Goal: Book appointment/travel/reservation

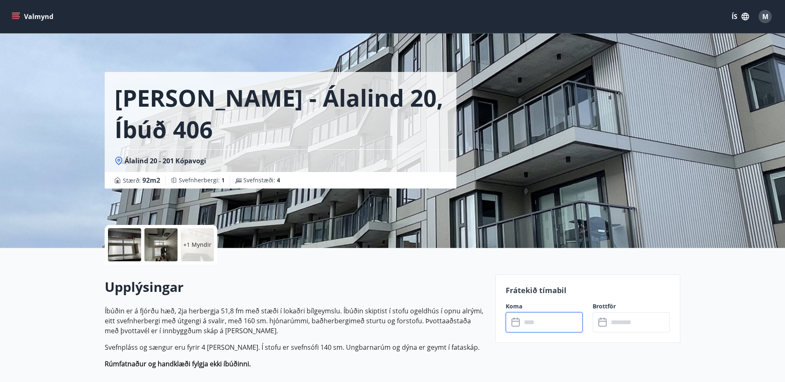
scroll to position [124, 0]
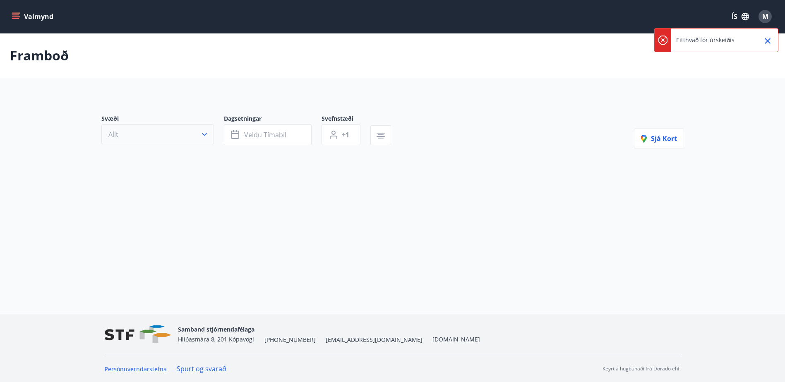
click at [203, 134] on icon "button" at bounding box center [204, 134] width 8 height 8
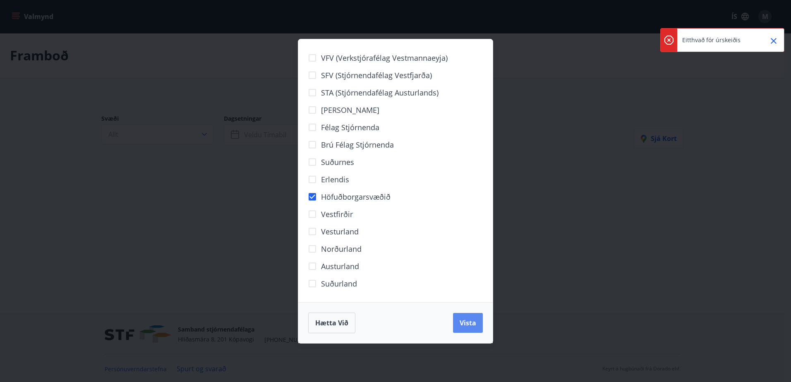
click at [469, 319] on span "Vista" at bounding box center [468, 323] width 17 height 9
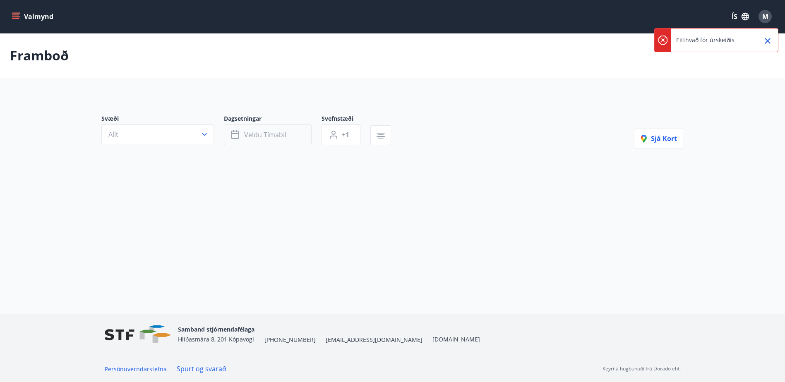
click at [258, 132] on span "Veldu tímabil" at bounding box center [265, 134] width 42 height 9
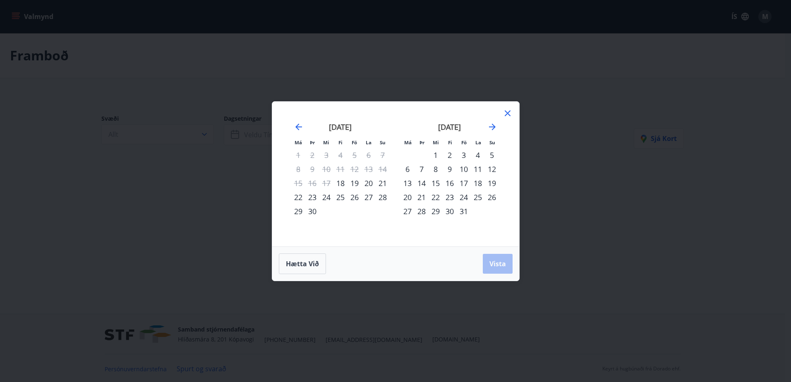
click at [489, 153] on div "5" at bounding box center [492, 155] width 14 height 14
click at [464, 167] on div "10" at bounding box center [464, 169] width 14 height 14
click at [495, 260] on span "Vista" at bounding box center [498, 264] width 17 height 9
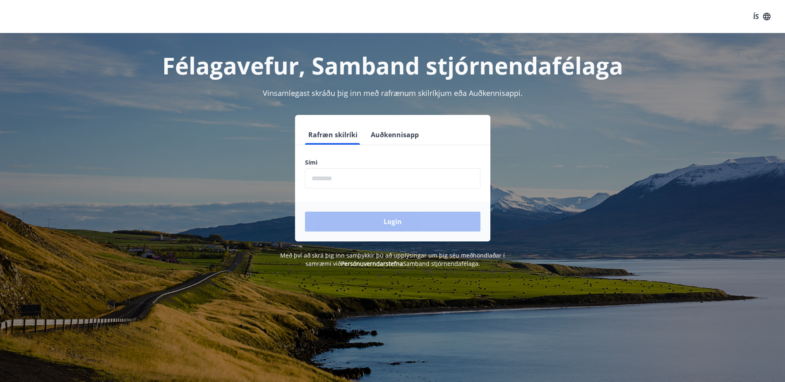
click at [372, 175] on input "phone" at bounding box center [392, 178] width 175 height 20
type input "********"
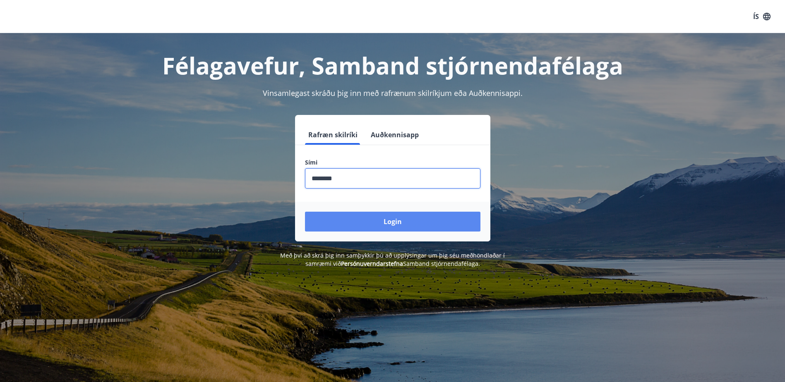
click at [391, 224] on button "Login" at bounding box center [392, 222] width 175 height 20
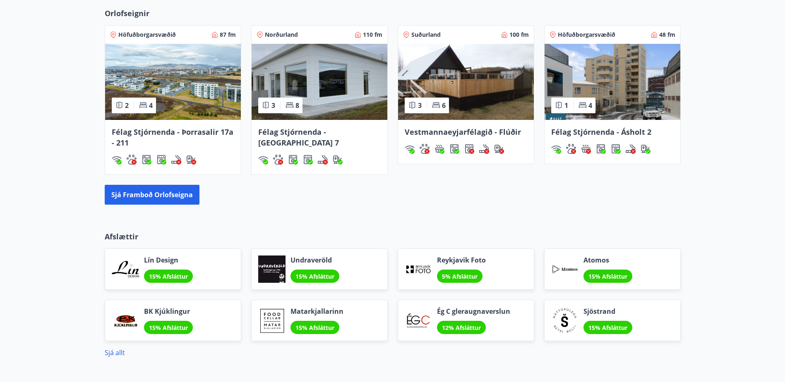
scroll to position [911, 0]
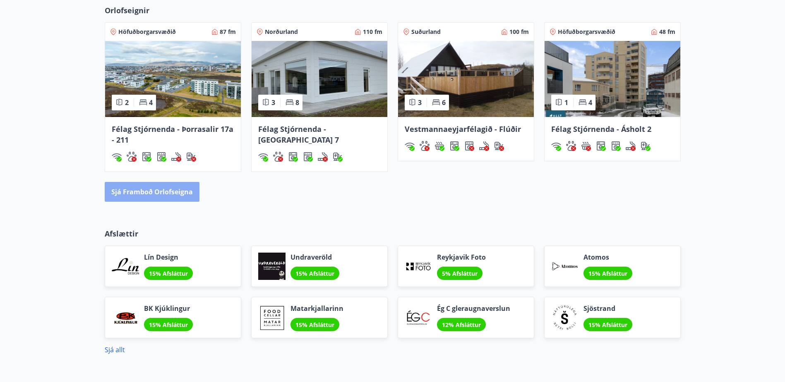
click at [157, 189] on button "Sjá framboð orlofseigna" at bounding box center [152, 192] width 95 height 20
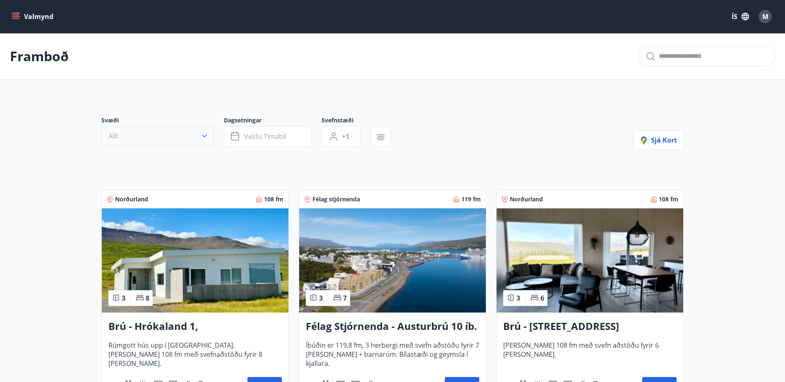
click at [201, 137] on icon "button" at bounding box center [204, 136] width 8 height 8
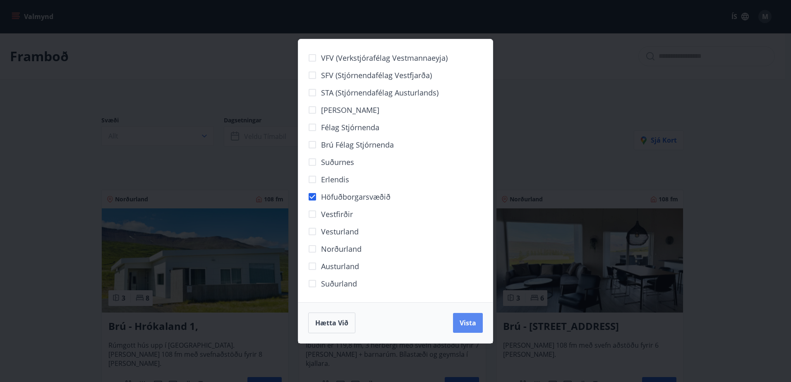
click at [461, 320] on span "Vista" at bounding box center [468, 323] width 17 height 9
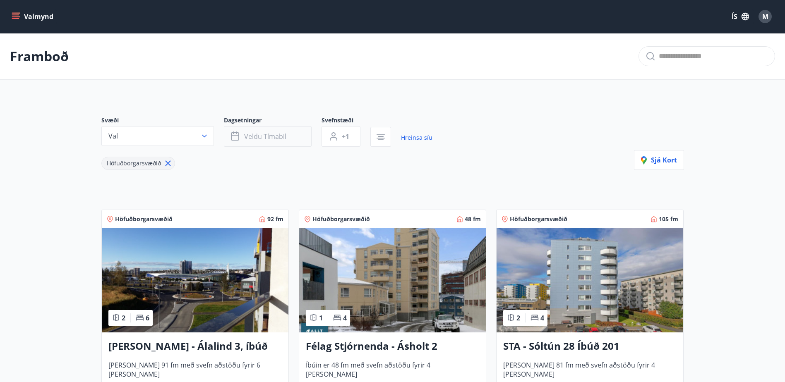
click at [281, 135] on span "Veldu tímabil" at bounding box center [265, 136] width 42 height 9
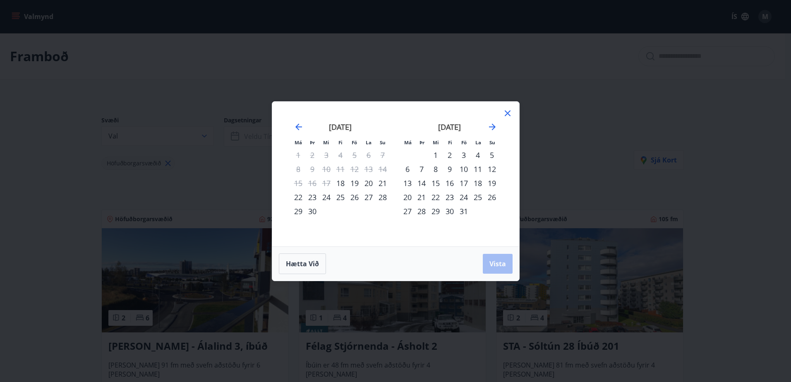
click at [490, 152] on div "5" at bounding box center [492, 155] width 14 height 14
click at [465, 166] on div "10" at bounding box center [464, 169] width 14 height 14
click at [496, 262] on span "Vista" at bounding box center [498, 264] width 17 height 9
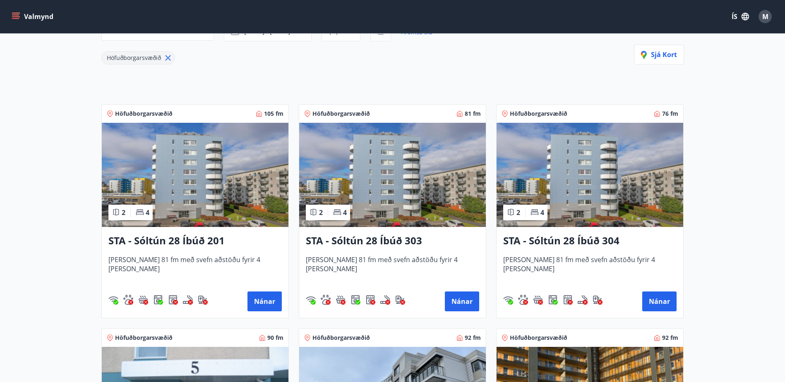
scroll to position [124, 0]
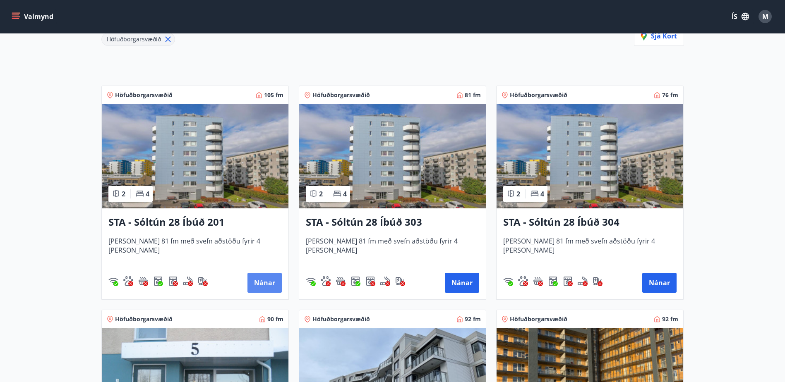
click at [267, 282] on button "Nánar" at bounding box center [265, 283] width 34 height 20
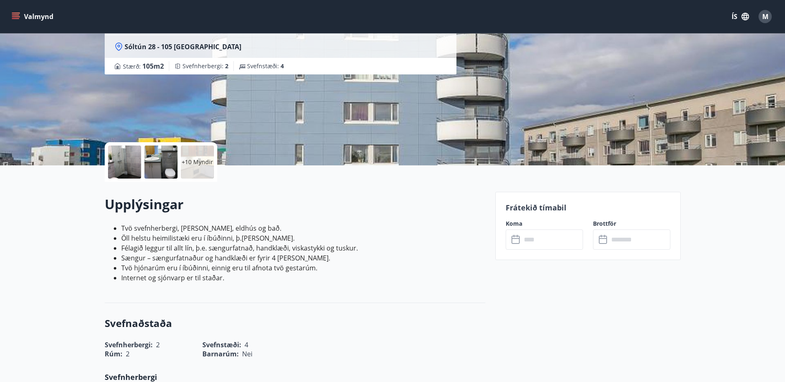
scroll to position [124, 0]
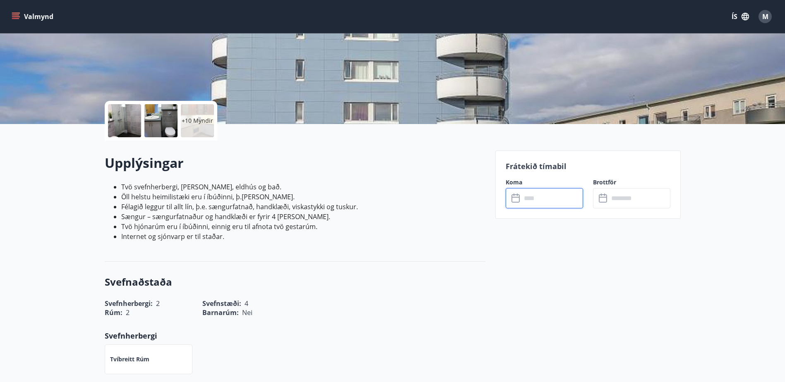
click at [546, 197] on input "text" at bounding box center [552, 198] width 62 height 20
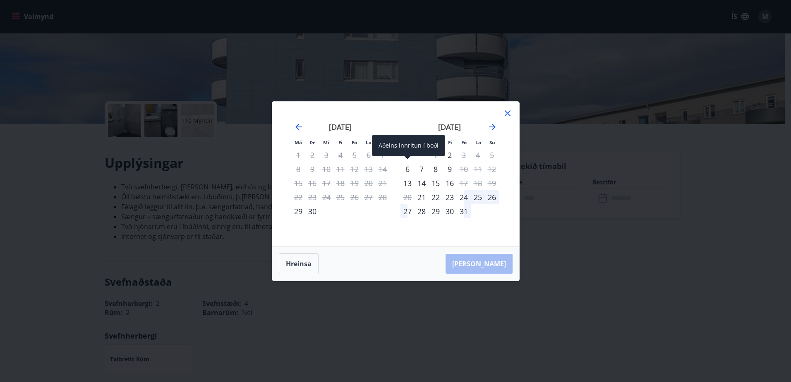
click at [409, 168] on div "6" at bounding box center [408, 169] width 14 height 14
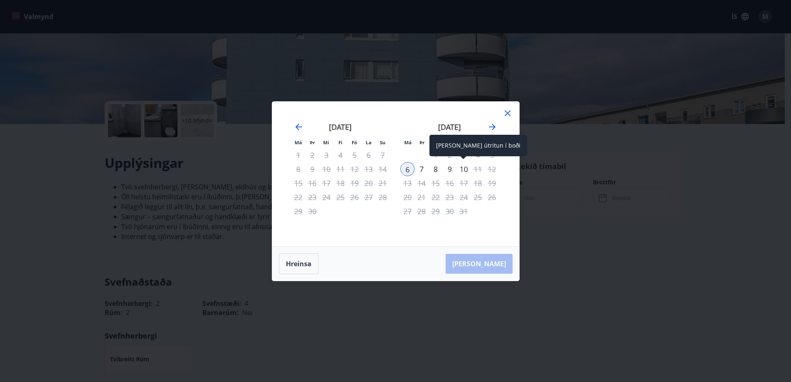
click at [464, 171] on div "10" at bounding box center [464, 169] width 14 height 14
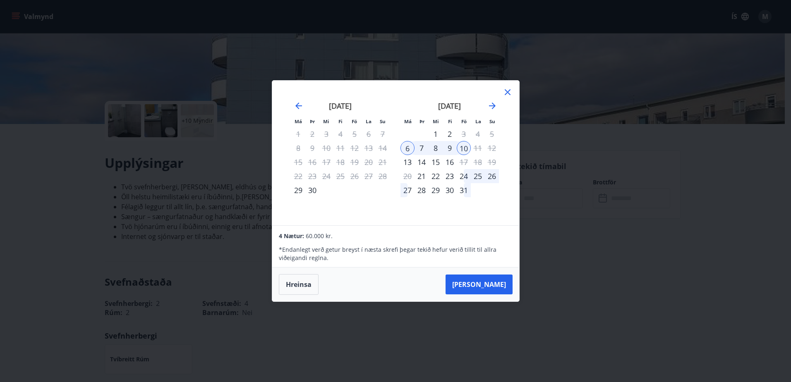
click at [510, 93] on icon at bounding box center [508, 92] width 10 height 10
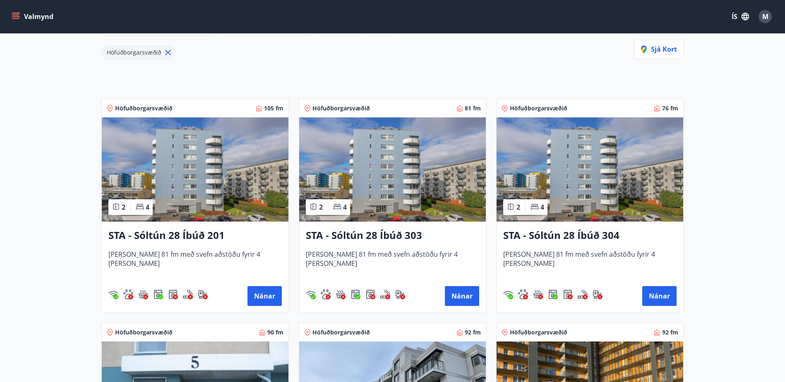
scroll to position [125, 0]
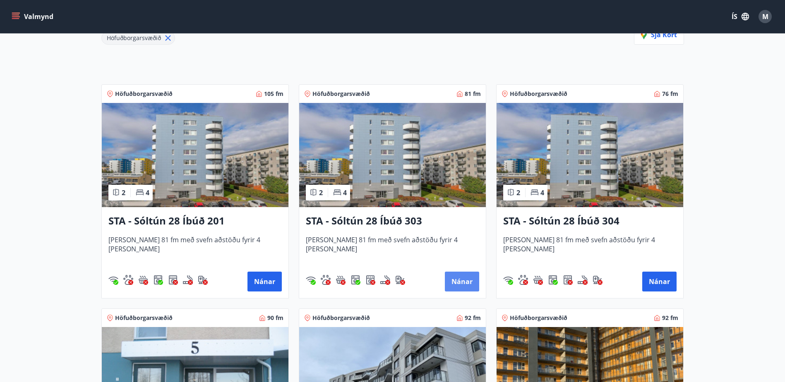
click at [461, 279] on button "Nánar" at bounding box center [462, 282] width 34 height 20
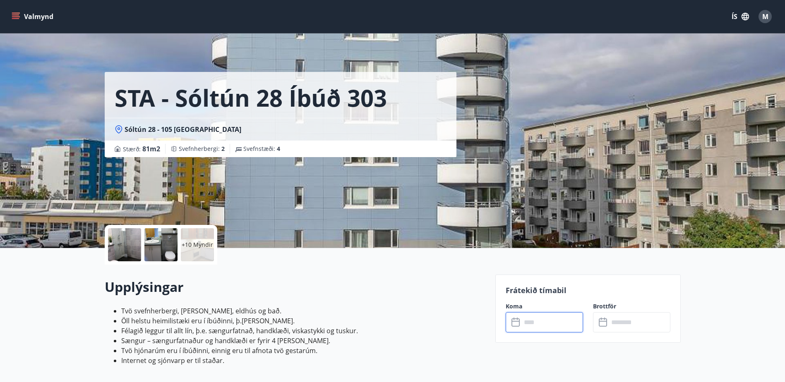
click at [547, 322] on input "text" at bounding box center [552, 322] width 62 height 20
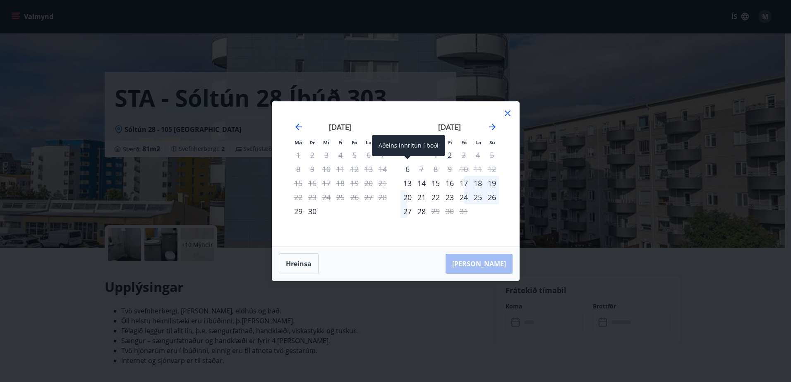
click at [408, 170] on div "6" at bounding box center [408, 169] width 14 height 14
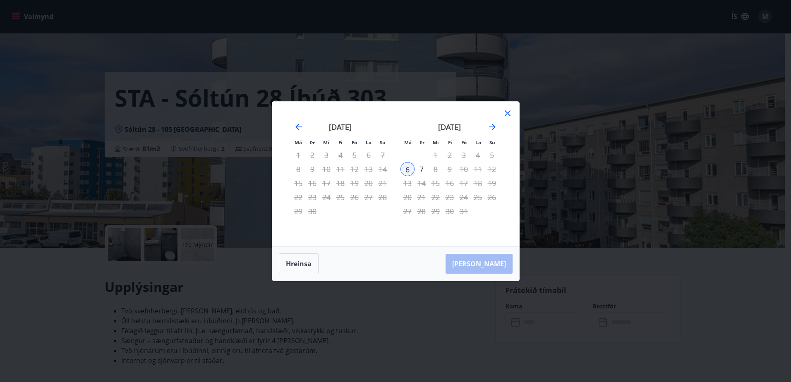
click at [510, 112] on icon at bounding box center [508, 113] width 10 height 10
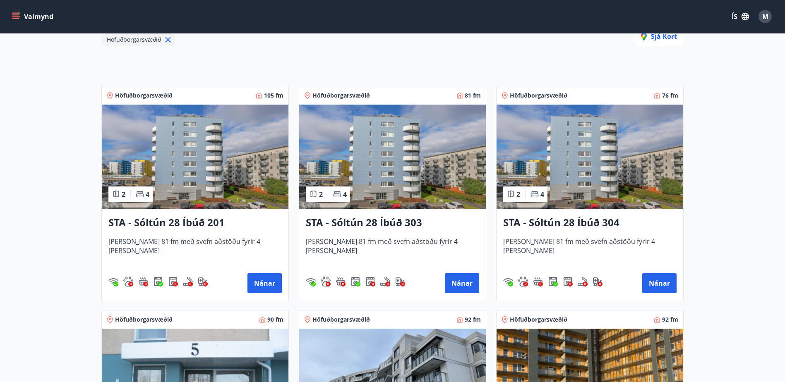
scroll to position [124, 0]
click at [655, 279] on button "Nánar" at bounding box center [659, 283] width 34 height 20
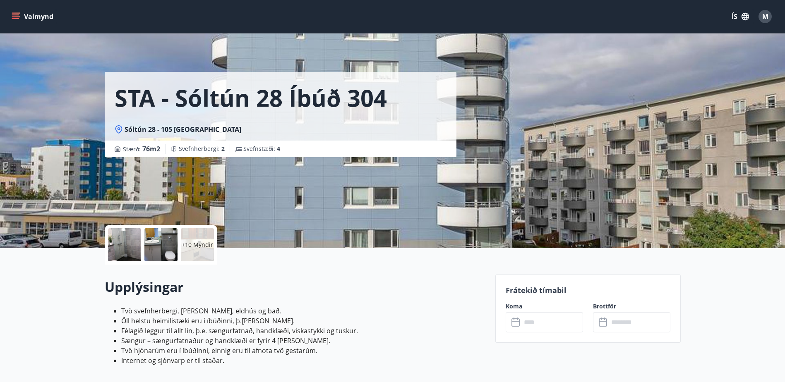
click at [551, 326] on input "text" at bounding box center [552, 322] width 62 height 20
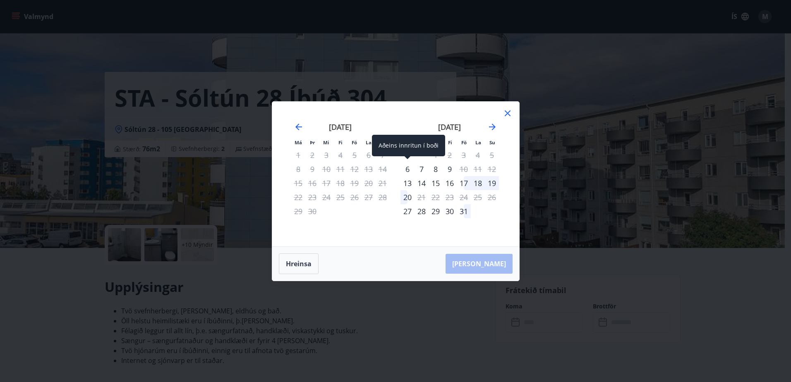
click at [407, 171] on div "6" at bounding box center [408, 169] width 14 height 14
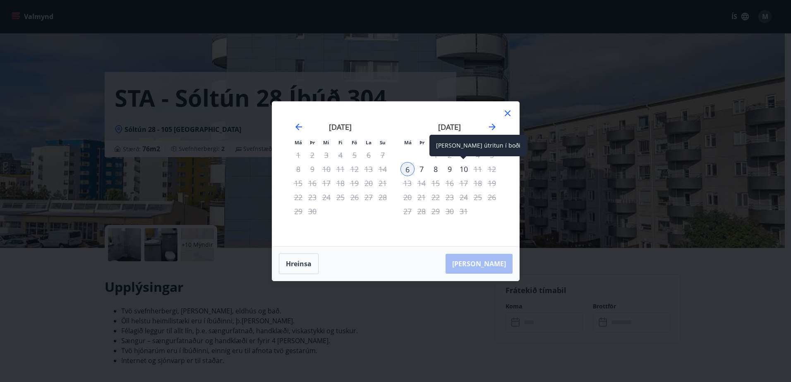
click at [463, 170] on div "10" at bounding box center [464, 169] width 14 height 14
